Goal: Task Accomplishment & Management: Complete application form

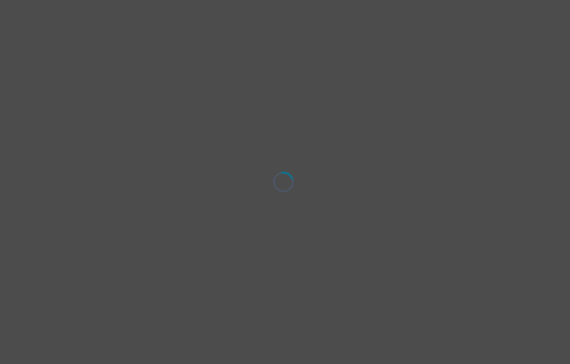
select select "[DEMOGRAPHIC_DATA]"
select select "she/her"
select select "Common Law"
select select "Professional degree"
select select "Other"
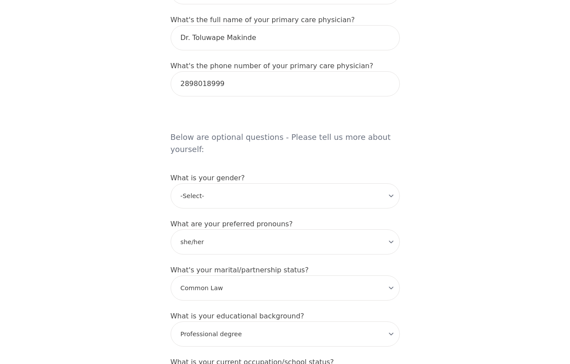
scroll to position [614, 0]
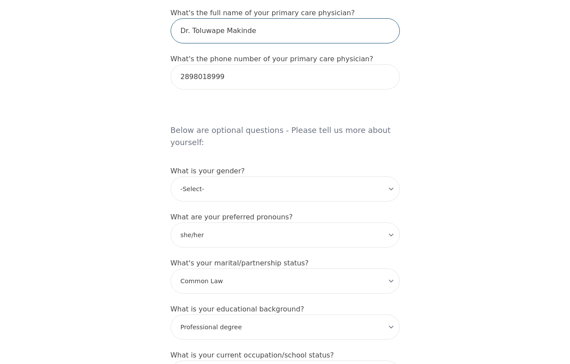
drag, startPoint x: 256, startPoint y: 33, endPoint x: 161, endPoint y: 24, distance: 95.0
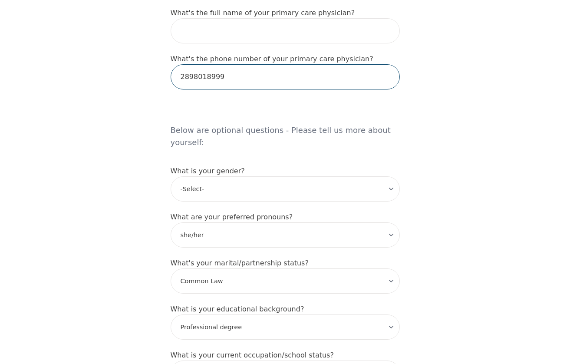
drag, startPoint x: 238, startPoint y: 79, endPoint x: 168, endPoint y: 79, distance: 69.4
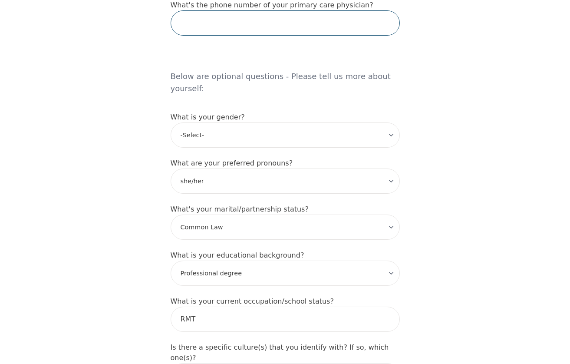
scroll to position [669, 0]
click at [138, 158] on div "Intake Assessment for [PERSON_NAME] Part 1 of 2: Tell Us About Yourself Please …" at bounding box center [285, 43] width 570 height 1355
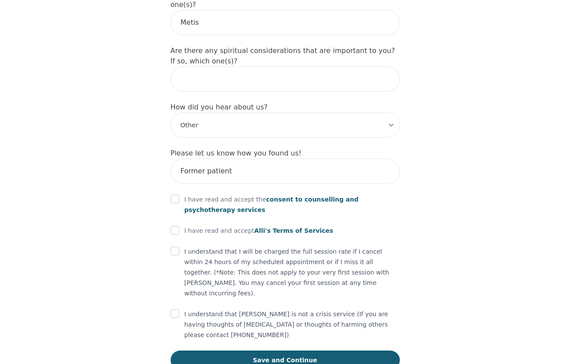
scroll to position [1020, 0]
click at [174, 195] on input "checkbox" at bounding box center [175, 199] width 9 height 9
checkbox input "true"
click at [171, 226] on input "checkbox" at bounding box center [175, 230] width 9 height 9
checkbox input "true"
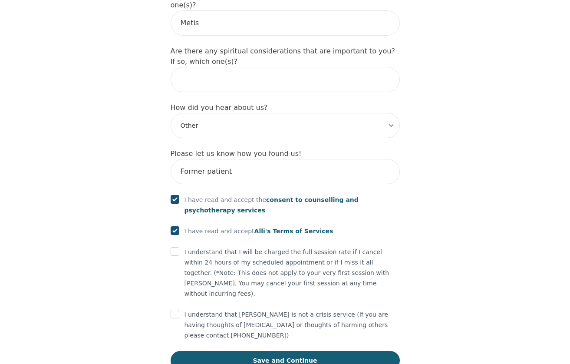
click at [176, 247] on input "checkbox" at bounding box center [175, 251] width 9 height 9
checkbox input "true"
click at [175, 309] on input "checkbox" at bounding box center [175, 313] width 9 height 9
checkbox input "true"
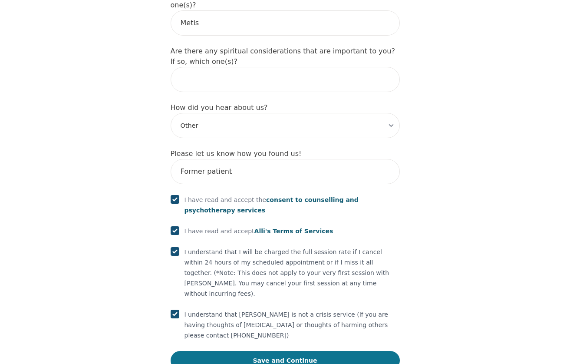
click at [268, 351] on button "Save and Continue" at bounding box center [285, 360] width 229 height 19
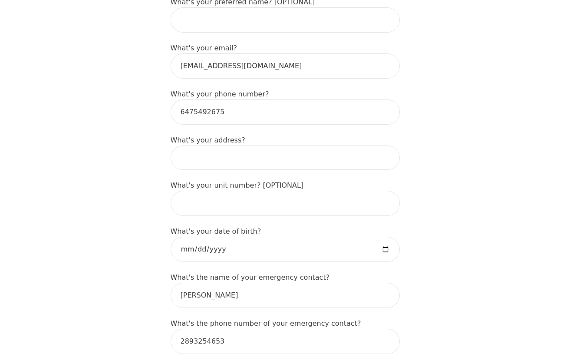
scroll to position [255, 0]
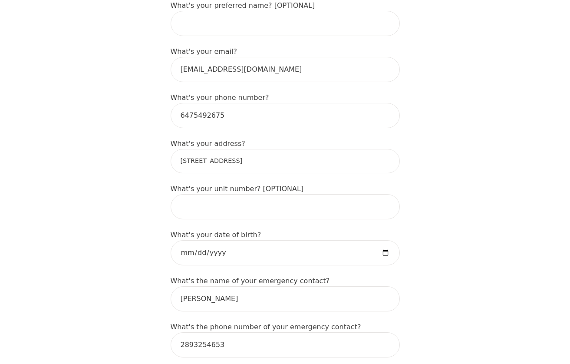
type input "[STREET_ADDRESS]"
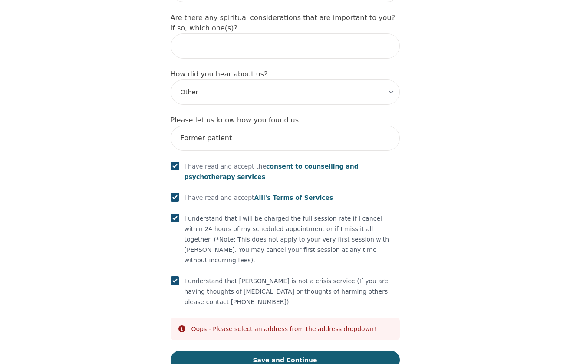
scroll to position [1053, 0]
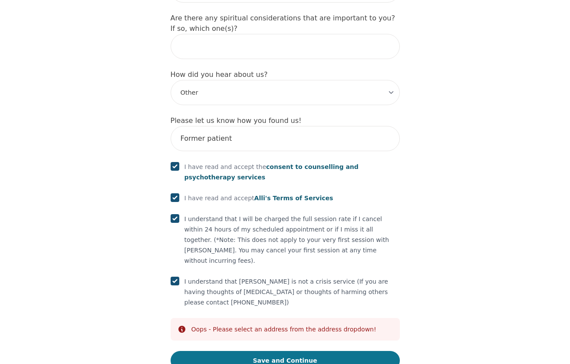
click at [309, 351] on button "Save and Continue" at bounding box center [285, 360] width 229 height 19
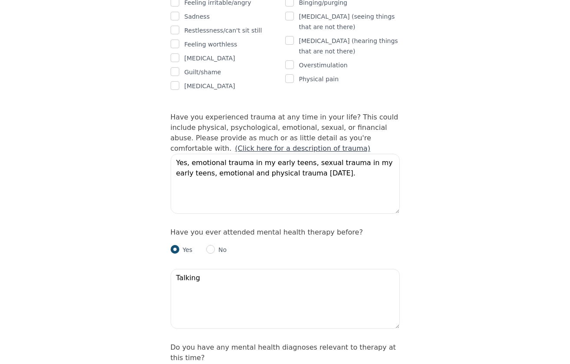
scroll to position [544, 0]
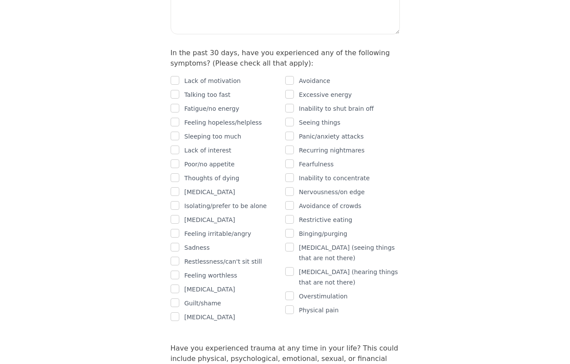
click at [174, 104] on input "checkbox" at bounding box center [175, 108] width 9 height 9
checkbox input "true"
click at [176, 118] on input "checkbox" at bounding box center [175, 122] width 9 height 9
checkbox input "true"
click at [175, 145] on input "checkbox" at bounding box center [175, 149] width 9 height 9
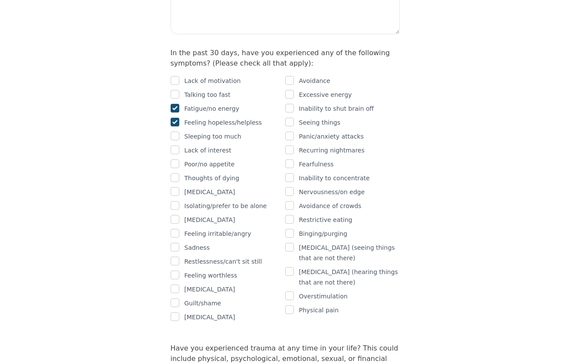
checkbox input "true"
click at [174, 215] on input "checkbox" at bounding box center [175, 219] width 9 height 9
checkbox input "true"
click at [174, 229] on input "checkbox" at bounding box center [175, 233] width 9 height 9
checkbox input "true"
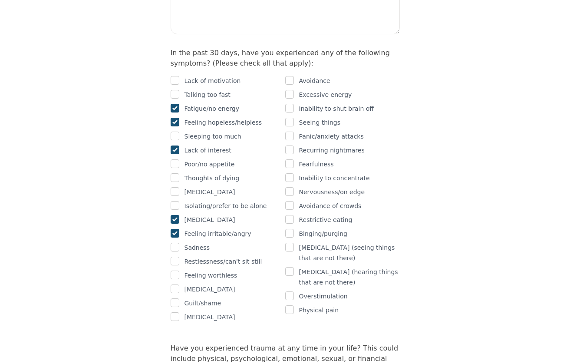
click at [293, 131] on div "Panic/anxiety attacks" at bounding box center [342, 136] width 115 height 10
click at [292, 131] on input "checkbox" at bounding box center [289, 135] width 9 height 9
checkbox input "true"
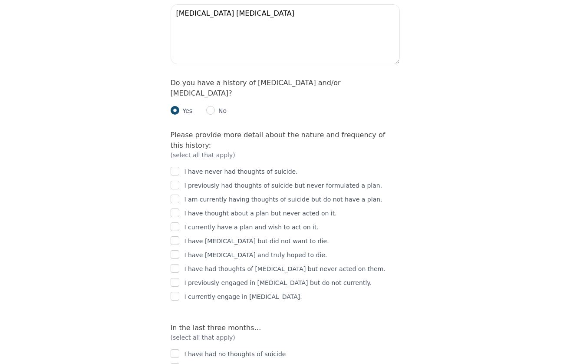
scroll to position [1415, 0]
click at [174, 167] on input "checkbox" at bounding box center [175, 171] width 9 height 9
checkbox input "true"
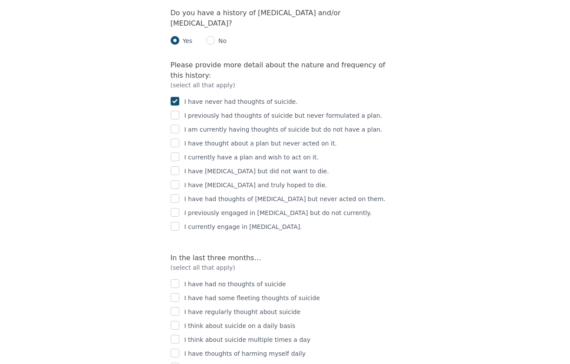
scroll to position [1486, 0]
click at [176, 207] on input "checkbox" at bounding box center [175, 211] width 9 height 9
checkbox input "true"
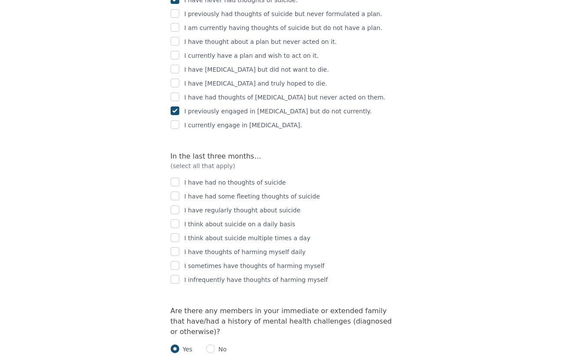
scroll to position [1592, 0]
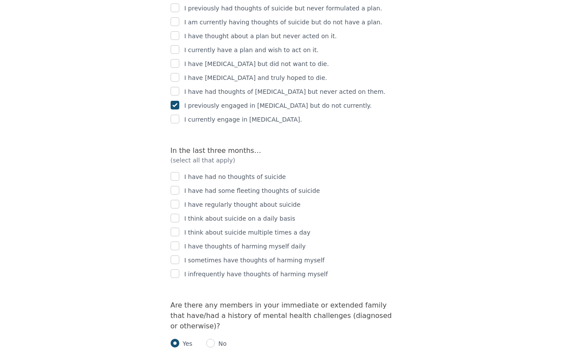
click at [173, 172] on input "checkbox" at bounding box center [175, 176] width 9 height 9
checkbox input "true"
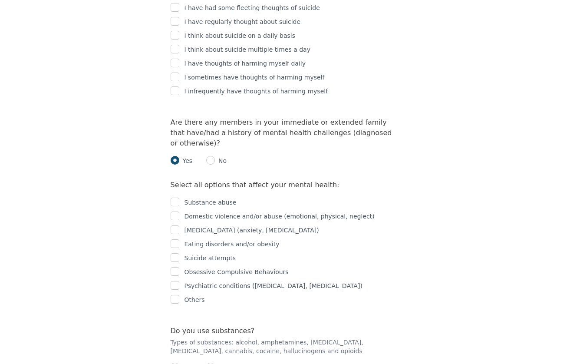
scroll to position [1776, 0]
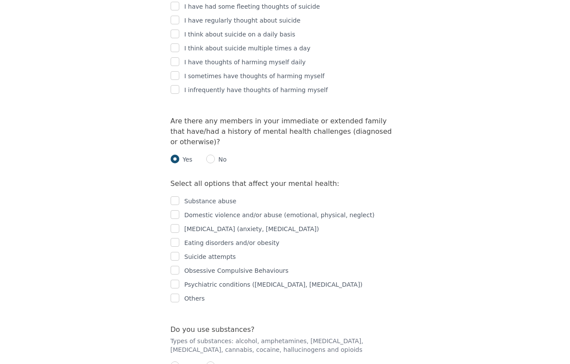
click at [177, 224] on input "checkbox" at bounding box center [175, 228] width 9 height 9
checkbox input "true"
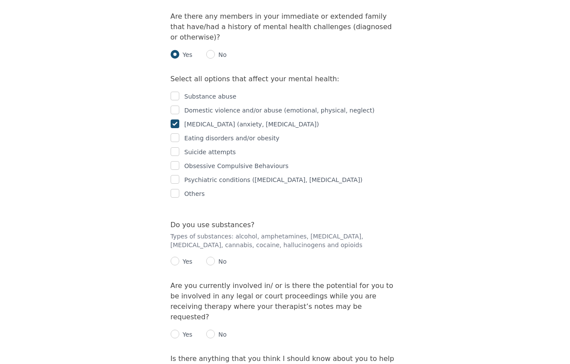
scroll to position [1884, 0]
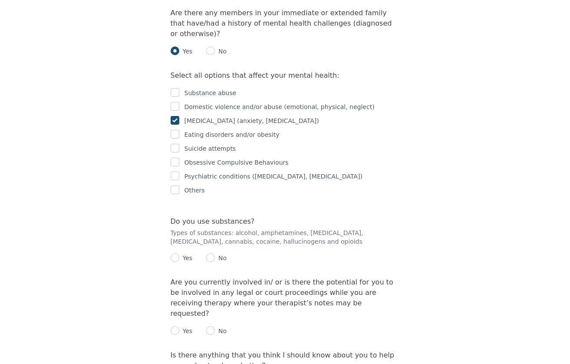
click at [209, 253] on input "radio" at bounding box center [210, 257] width 9 height 9
radio input "true"
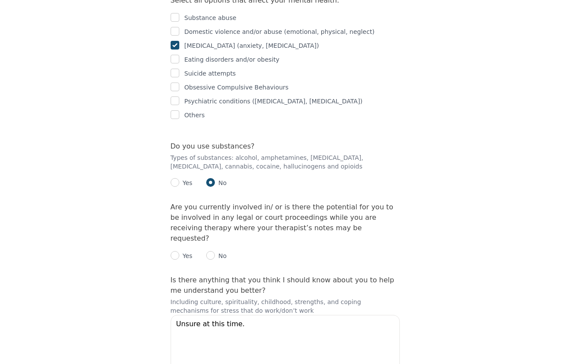
scroll to position [1962, 0]
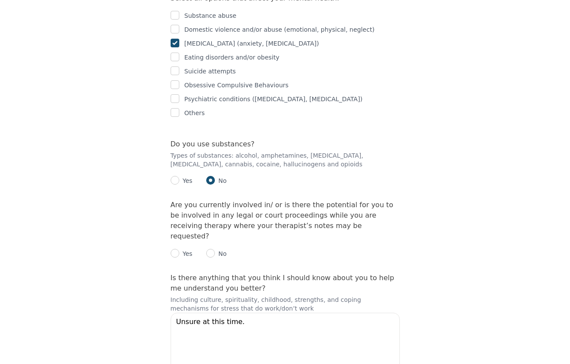
click at [213, 249] on input "radio" at bounding box center [210, 253] width 9 height 9
radio input "true"
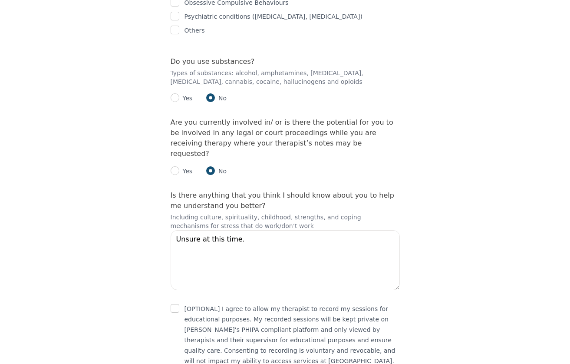
scroll to position [2044, 0]
click at [174, 304] on input "checkbox" at bounding box center [175, 308] width 9 height 9
checkbox input "true"
